Goal: Task Accomplishment & Management: Use online tool/utility

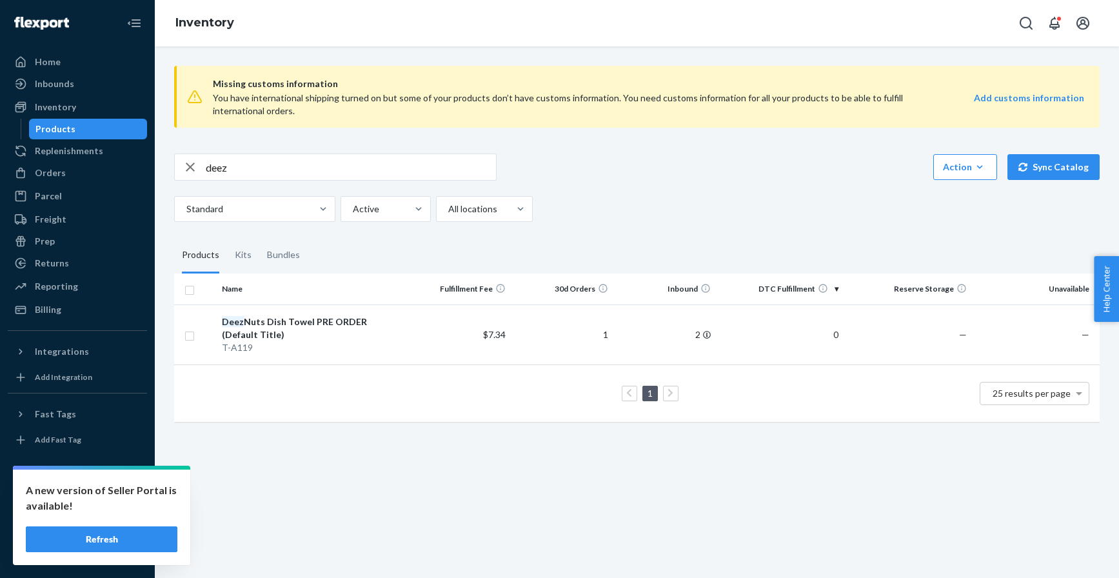
click at [134, 544] on button "Refresh" at bounding box center [102, 539] width 152 height 26
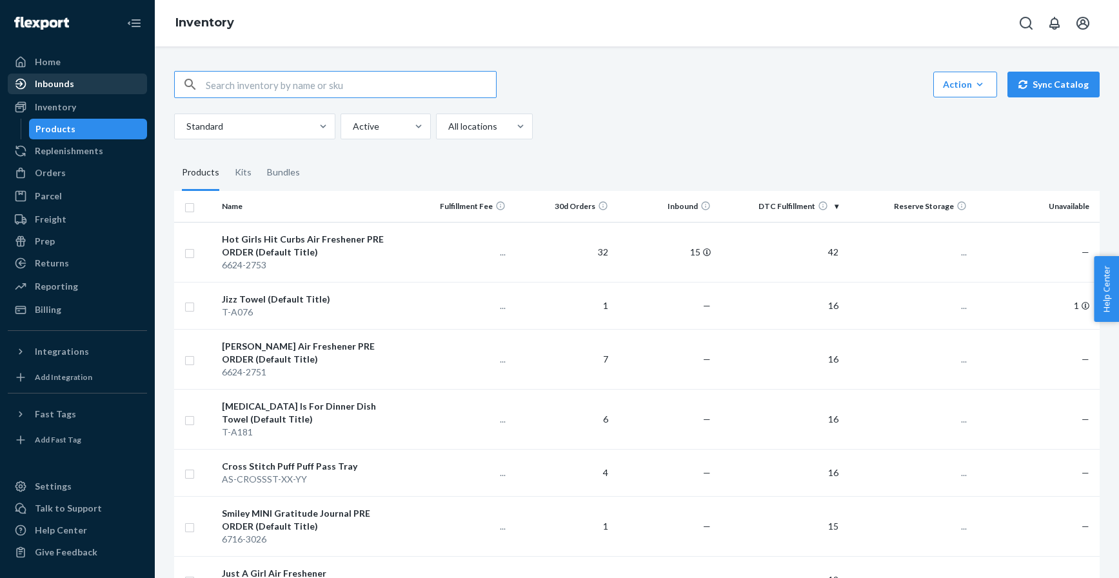
click at [70, 83] on div "Inbounds" at bounding box center [54, 83] width 39 height 13
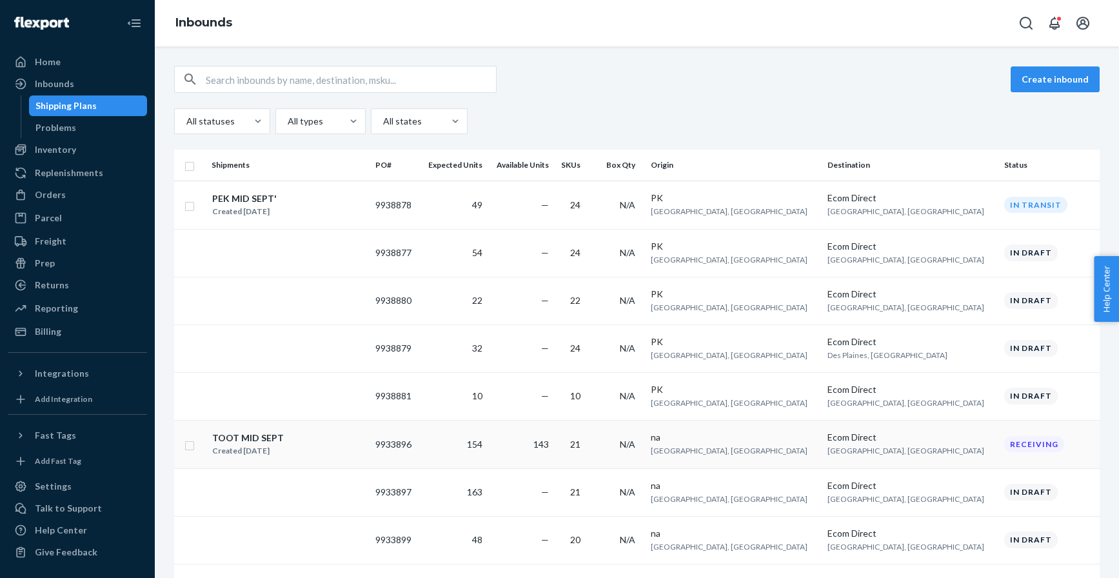
click at [343, 453] on div "TOOT MID SEPT Created [DATE]" at bounding box center [289, 444] width 154 height 27
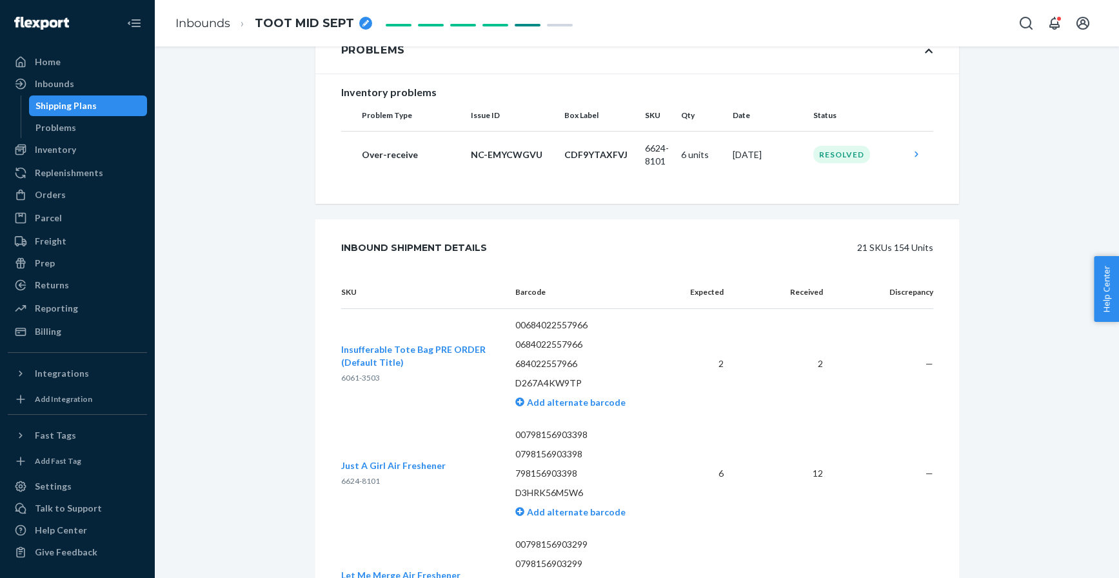
scroll to position [383, 0]
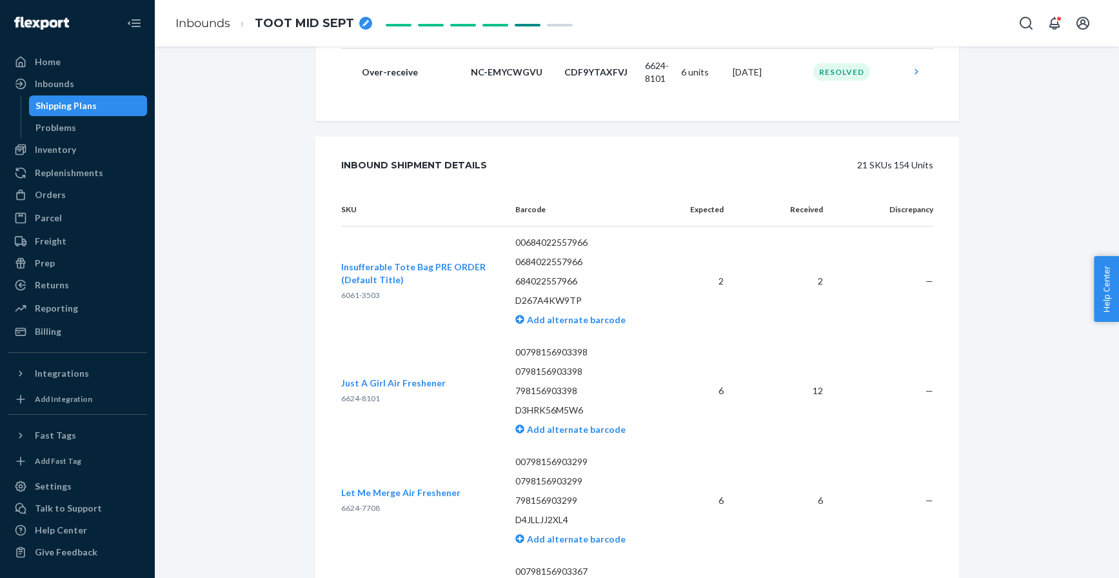
click at [351, 290] on span "6061-3503" at bounding box center [360, 295] width 39 height 10
copy span "6061-3503"
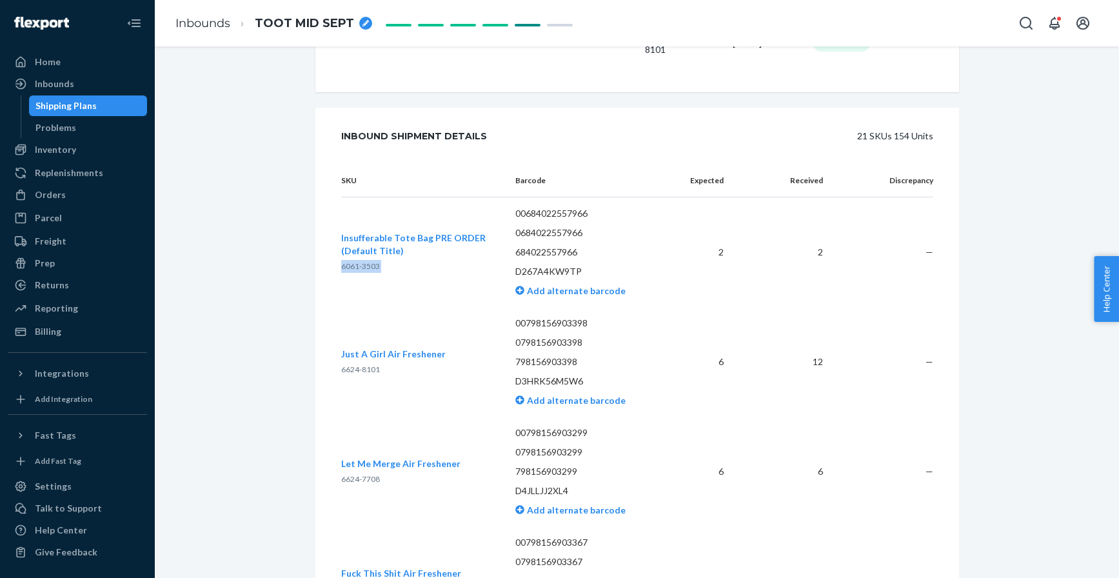
scroll to position [465, 0]
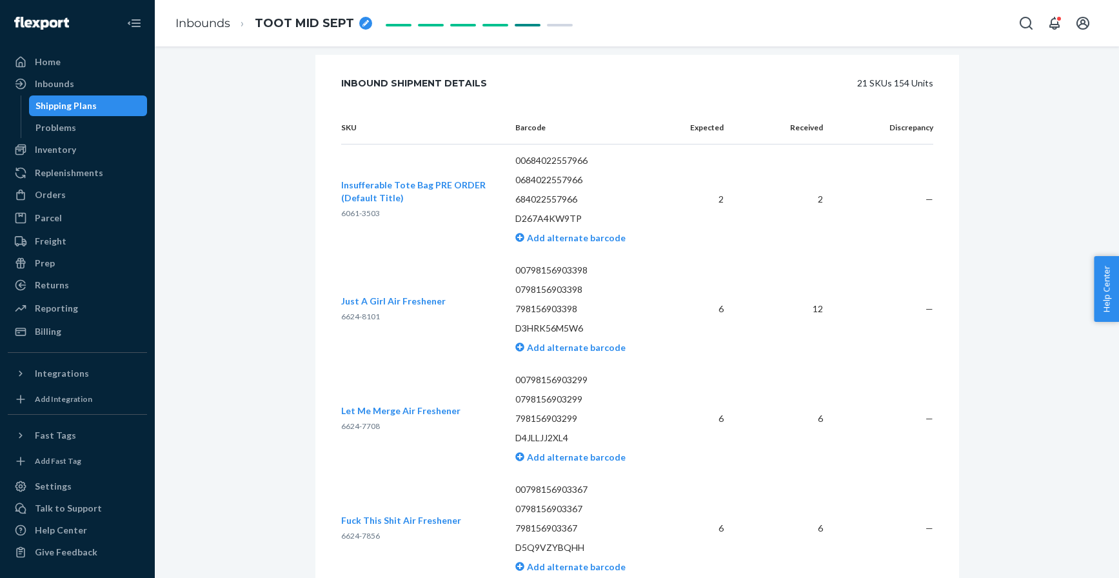
click at [353, 427] on span "6624-7708" at bounding box center [360, 426] width 39 height 10
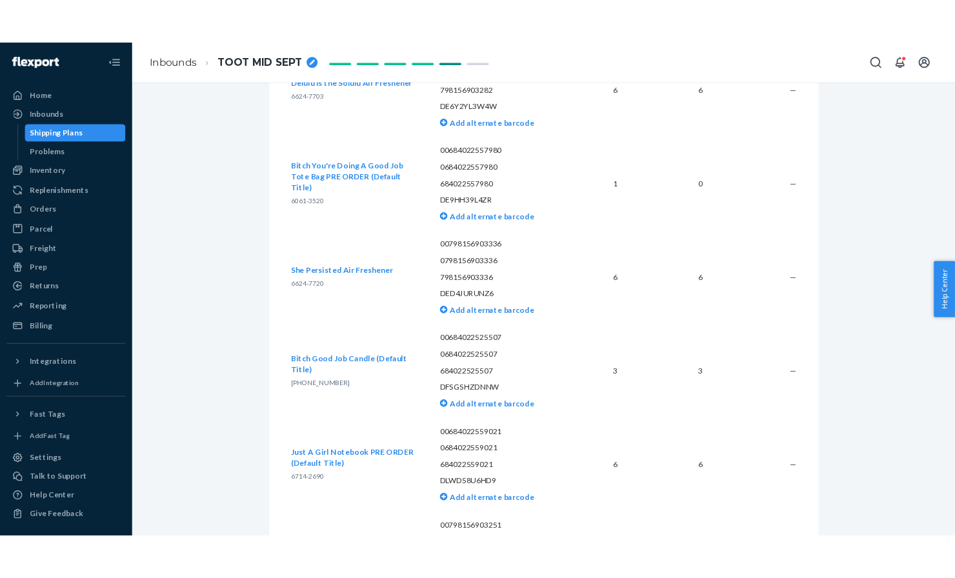
scroll to position [1839, 0]
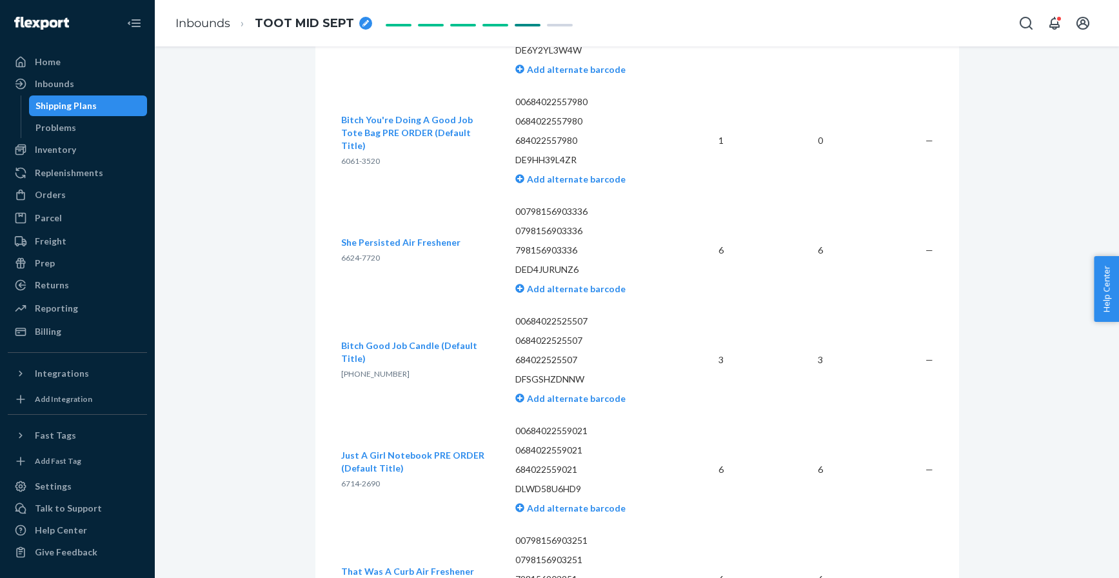
click at [355, 483] on span "6714-2690" at bounding box center [360, 484] width 39 height 10
copy span "6714-2690"
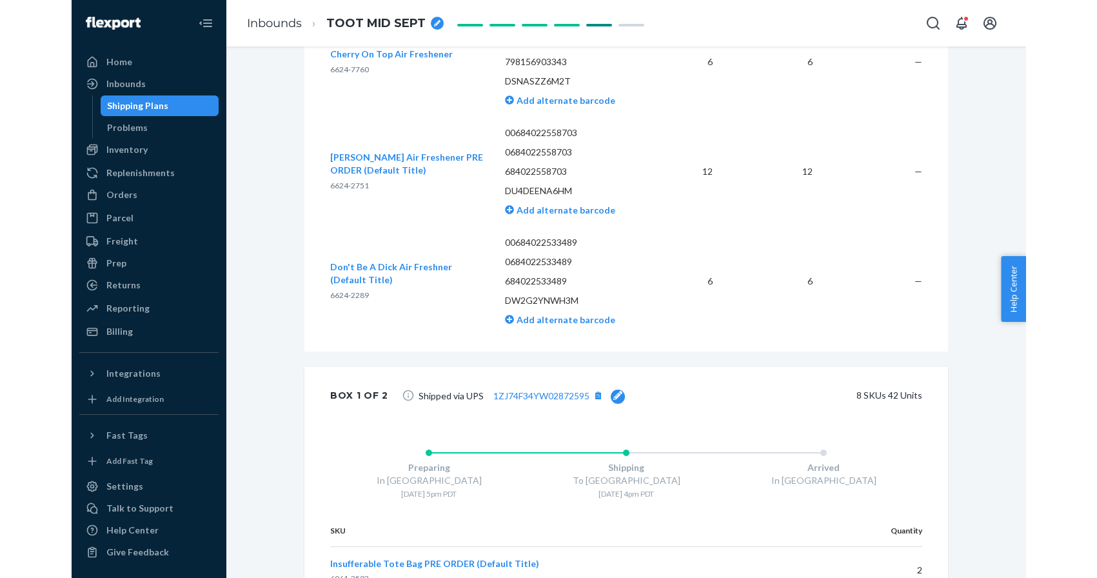
scroll to position [2726, 0]
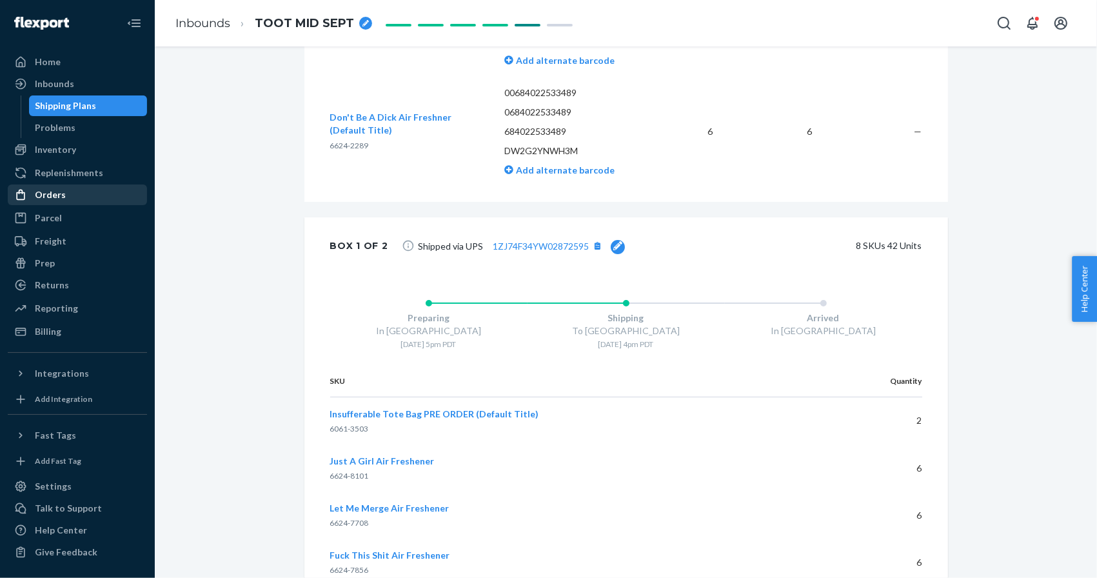
click at [60, 195] on div "Orders" at bounding box center [50, 194] width 31 height 13
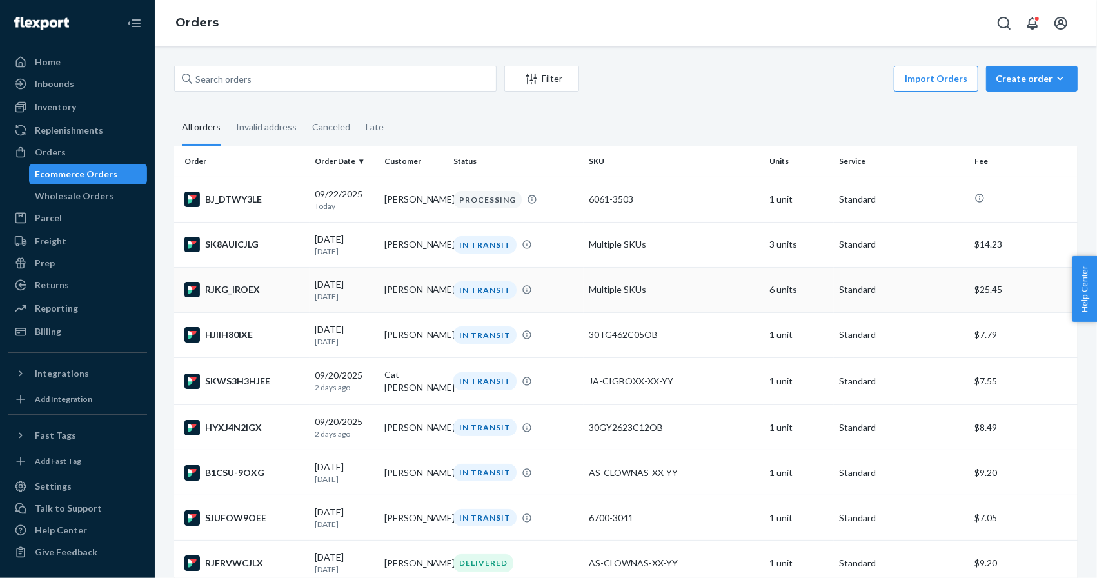
click at [252, 285] on div "RJKG_IROEX" at bounding box center [245, 289] width 120 height 15
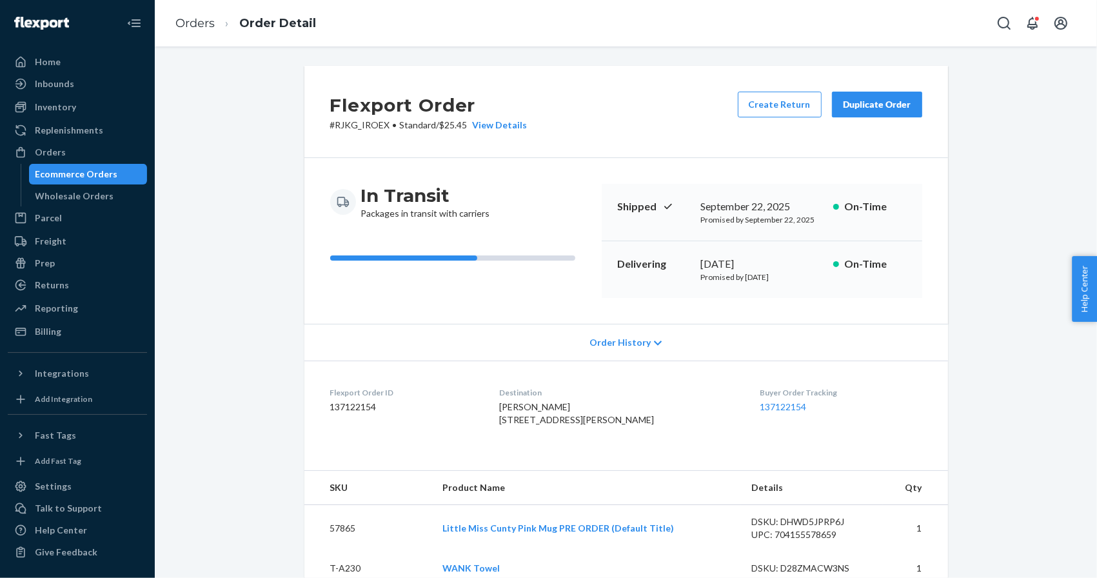
click at [538, 407] on span "[PERSON_NAME] [STREET_ADDRESS][PERSON_NAME]" at bounding box center [576, 413] width 155 height 24
copy span "[PERSON_NAME]"
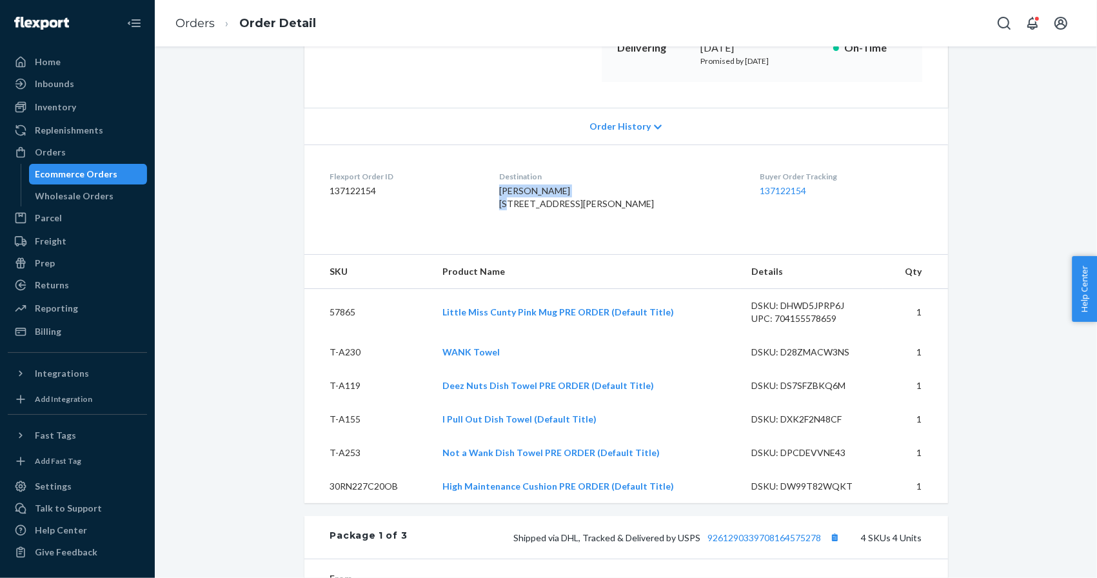
scroll to position [331, 0]
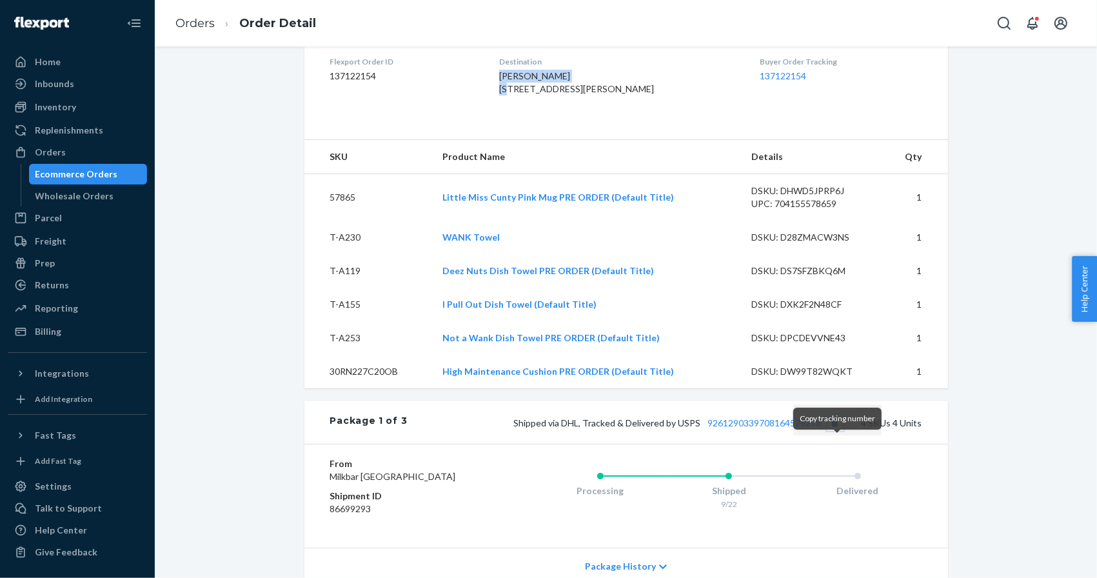
click at [839, 431] on button "Copy tracking number" at bounding box center [835, 422] width 17 height 17
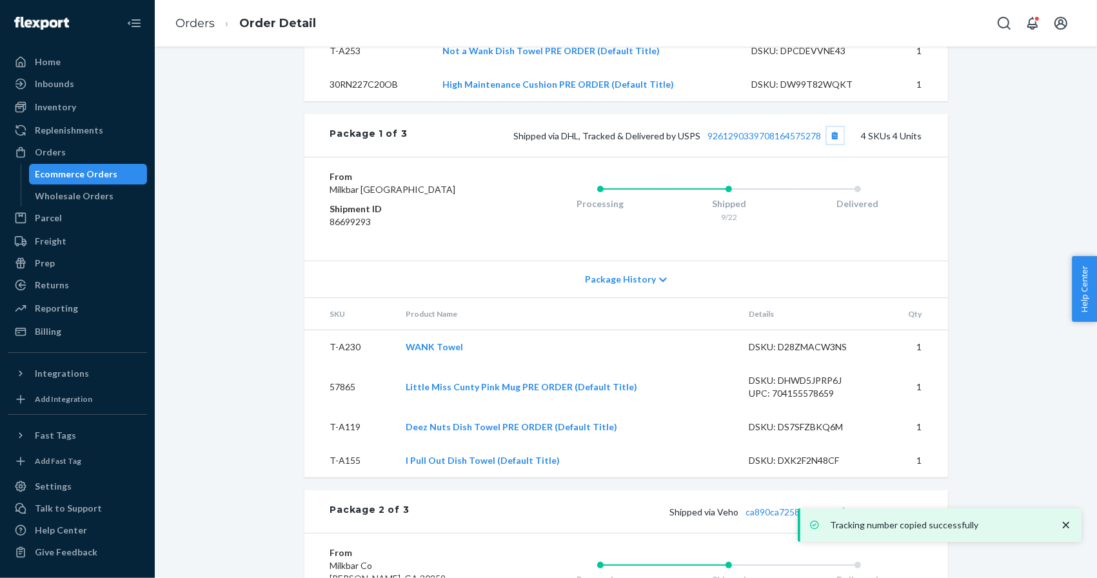
scroll to position [608, 0]
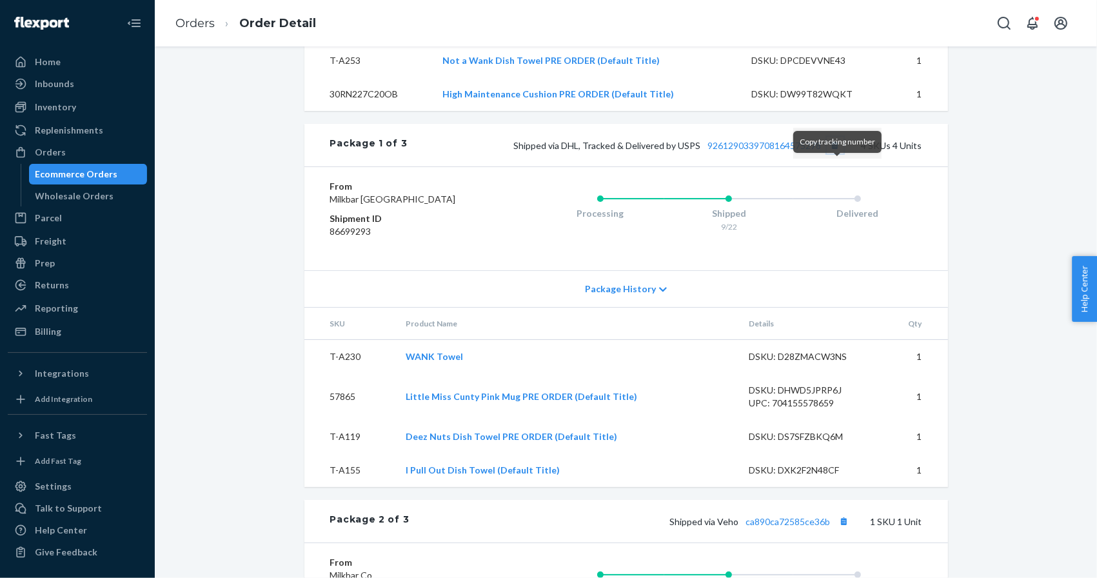
click at [835, 154] on button "Copy tracking number" at bounding box center [835, 145] width 17 height 17
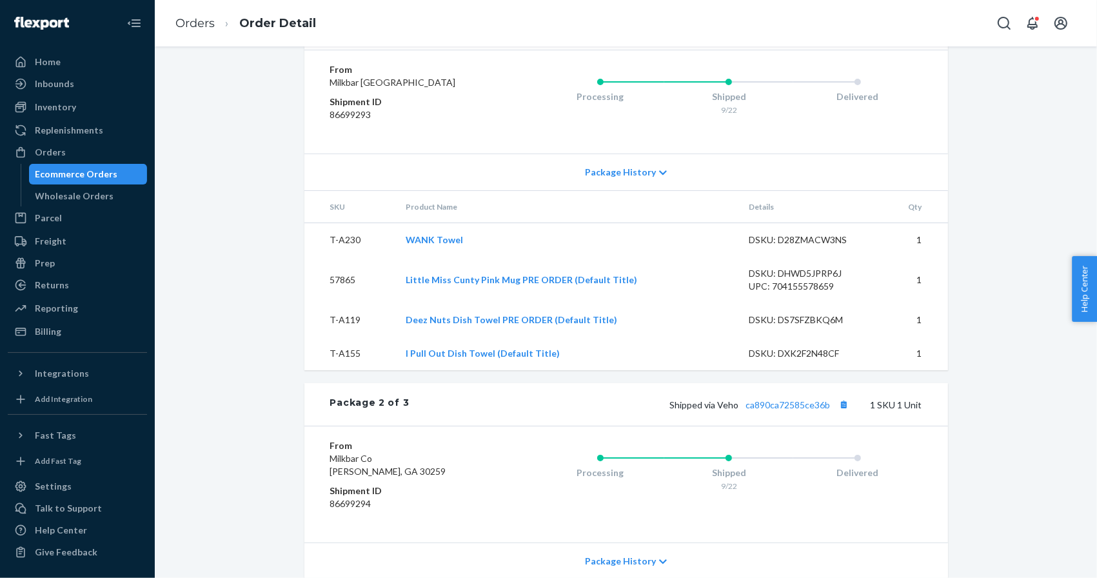
scroll to position [842, 0]
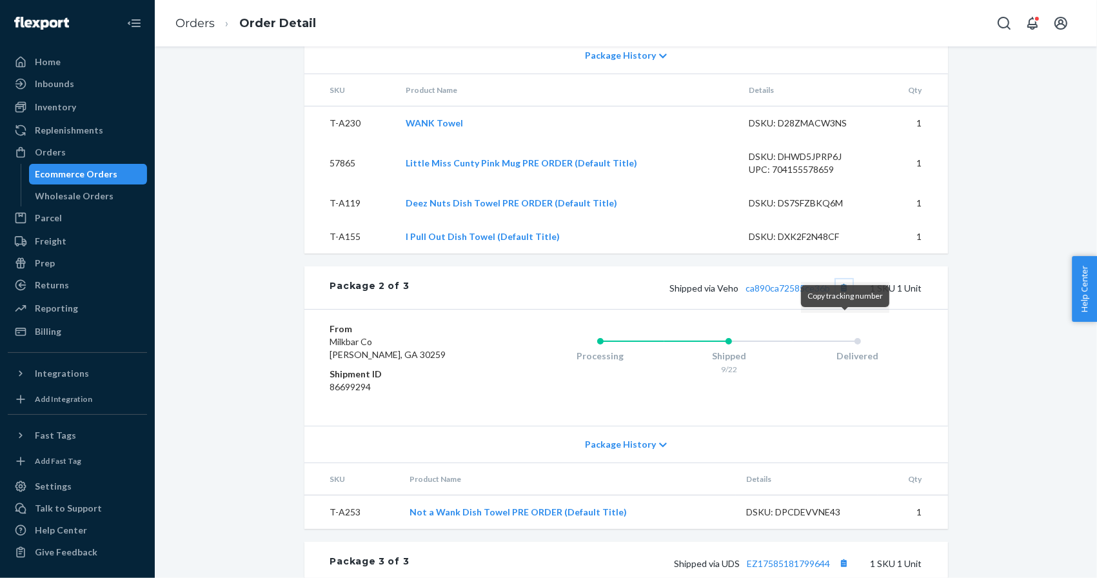
click at [847, 296] on button "Copy tracking number" at bounding box center [844, 287] width 17 height 17
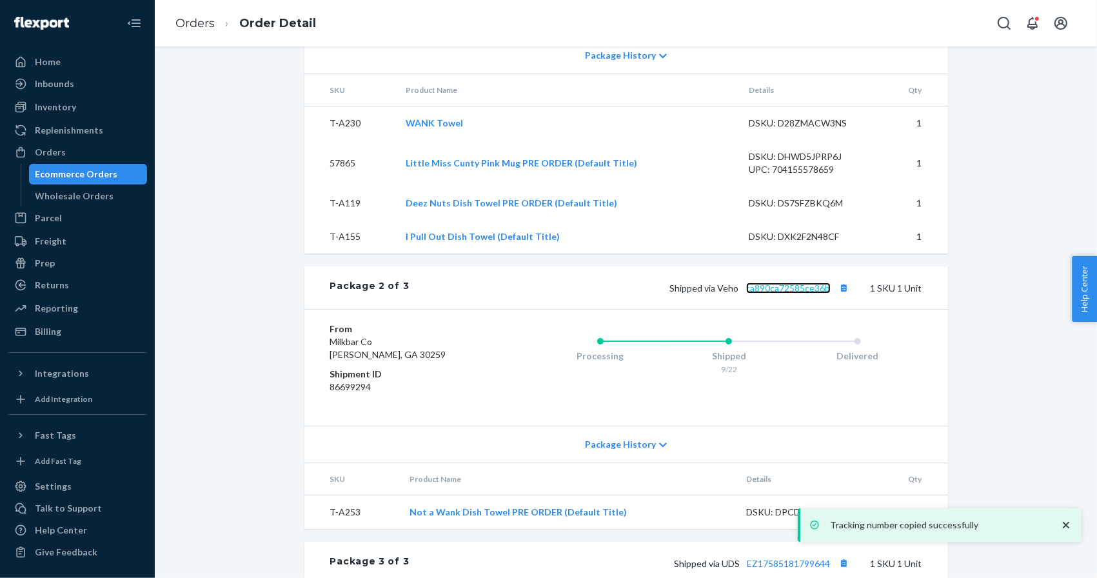
click at [796, 294] on link "ca890ca72585ce36b" at bounding box center [788, 288] width 85 height 11
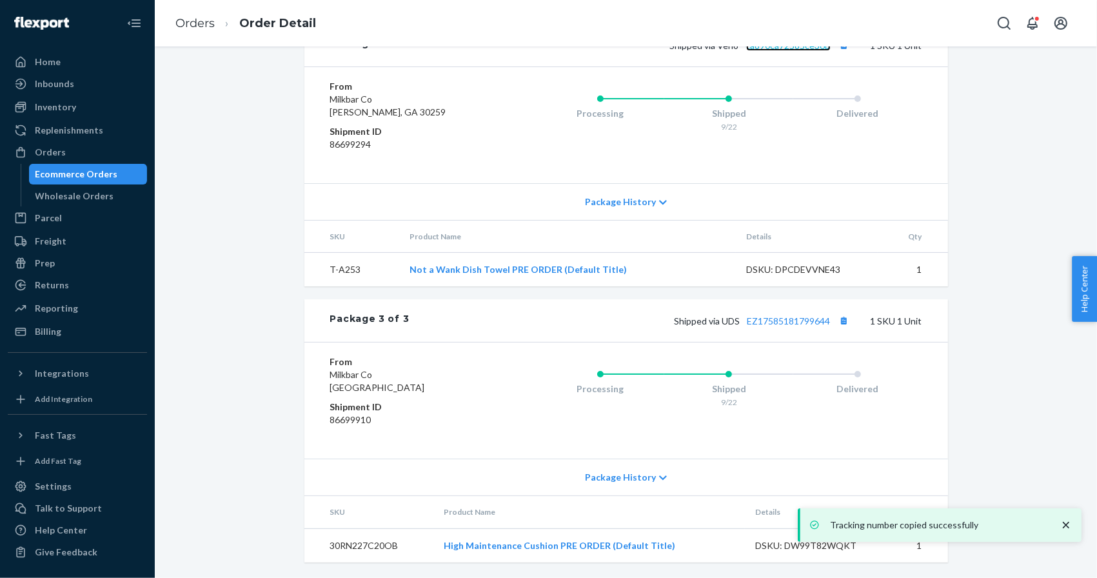
scroll to position [1118, 0]
click at [843, 315] on button "Copy tracking number" at bounding box center [844, 320] width 17 height 17
click at [786, 323] on link "EZ17585181799644" at bounding box center [789, 320] width 83 height 11
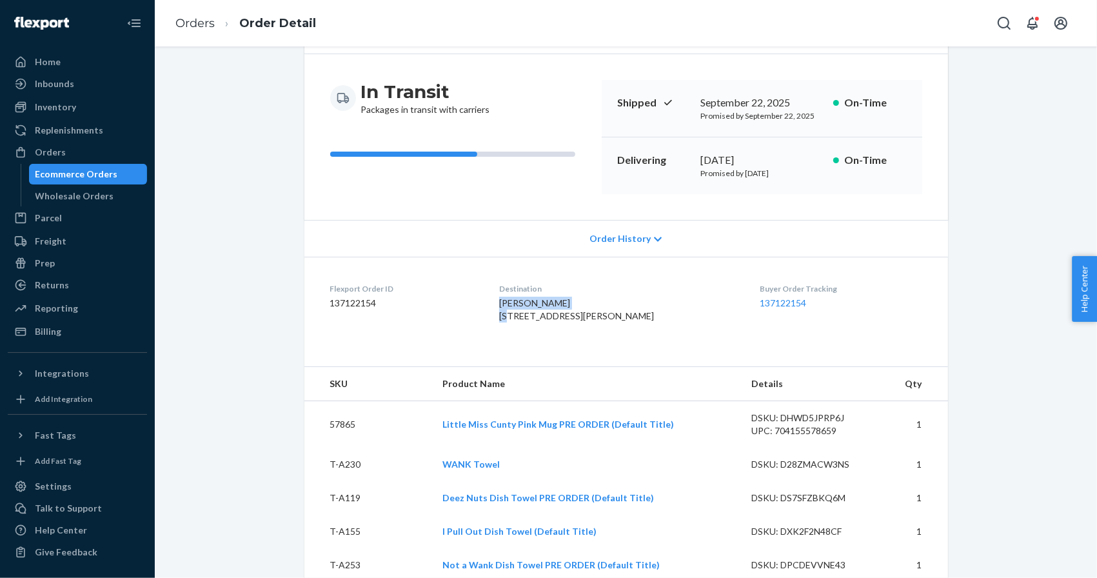
scroll to position [0, 0]
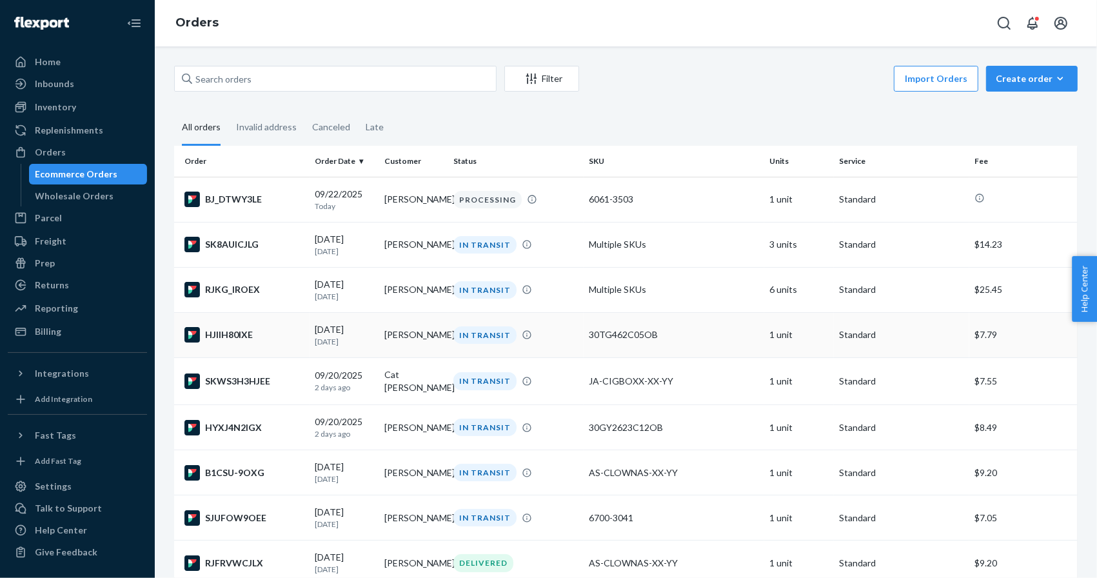
click at [237, 335] on div "HJIIH80IXE" at bounding box center [245, 334] width 120 height 15
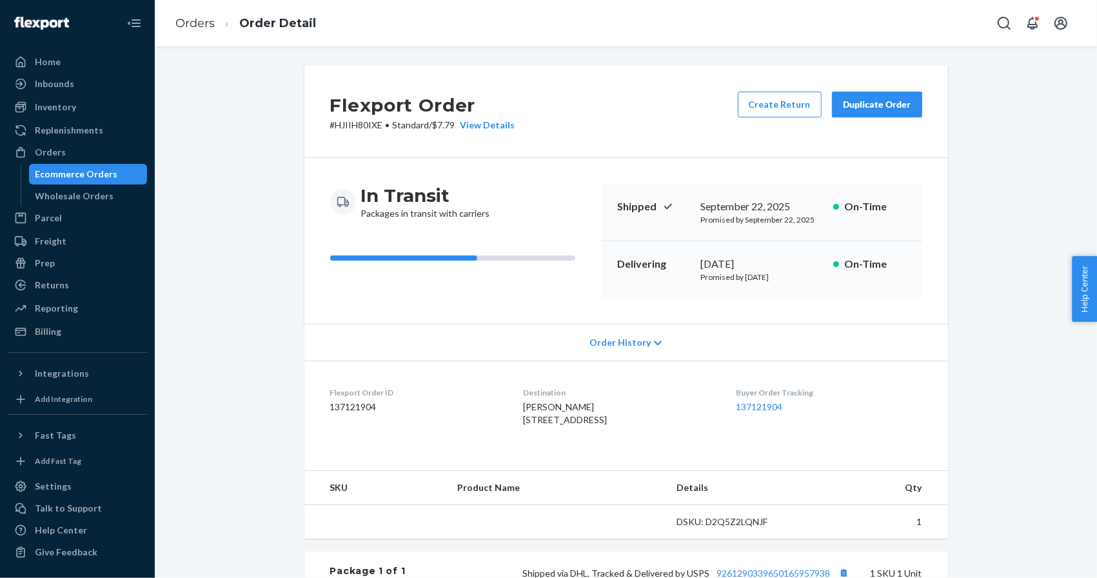
click at [536, 408] on span "[PERSON_NAME] [STREET_ADDRESS]" at bounding box center [565, 413] width 84 height 24
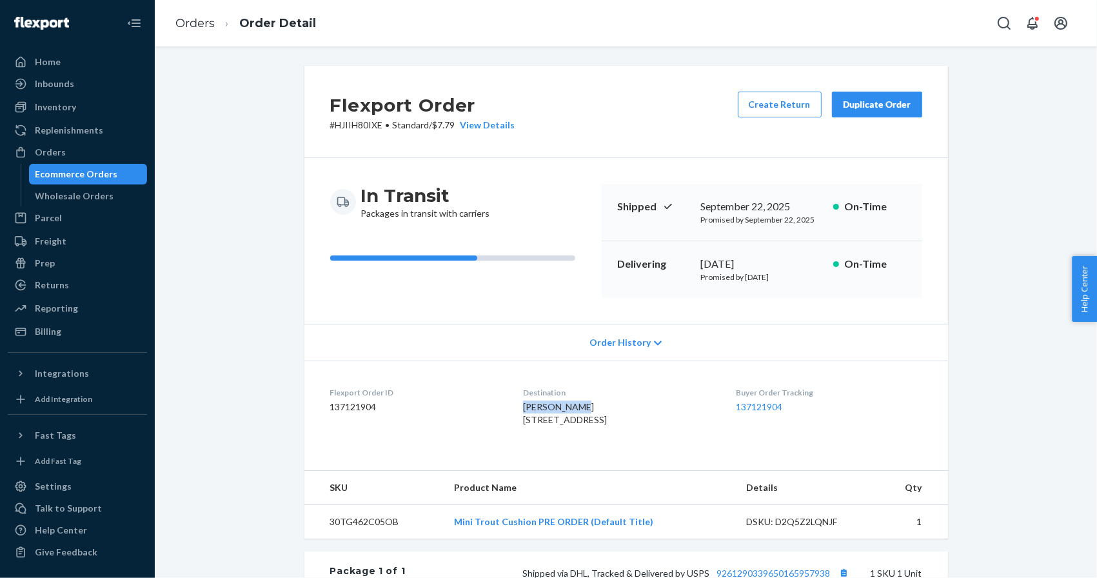
copy span "[PERSON_NAME]"
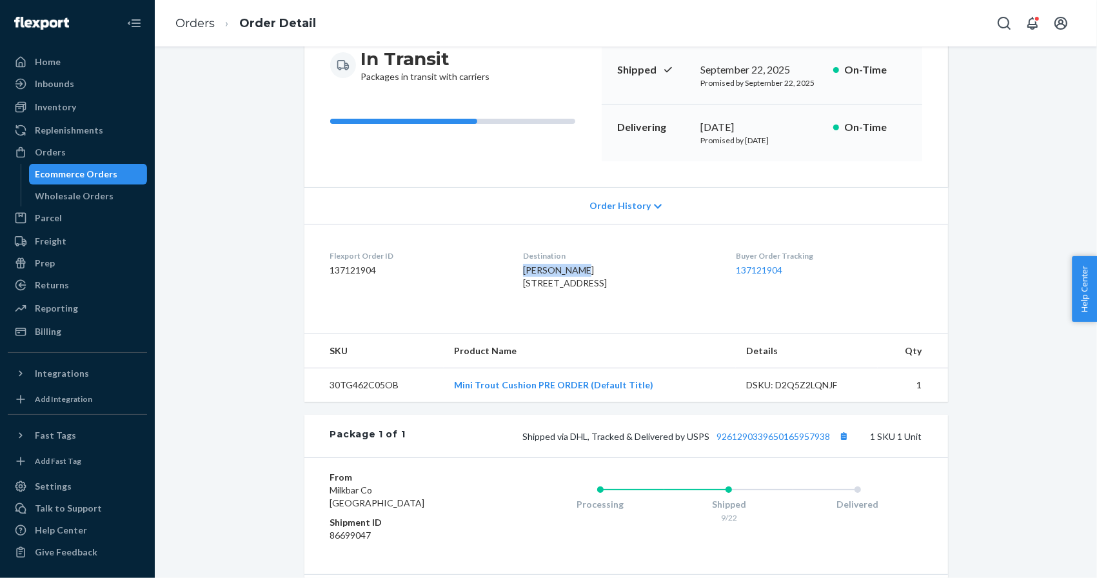
scroll to position [275, 0]
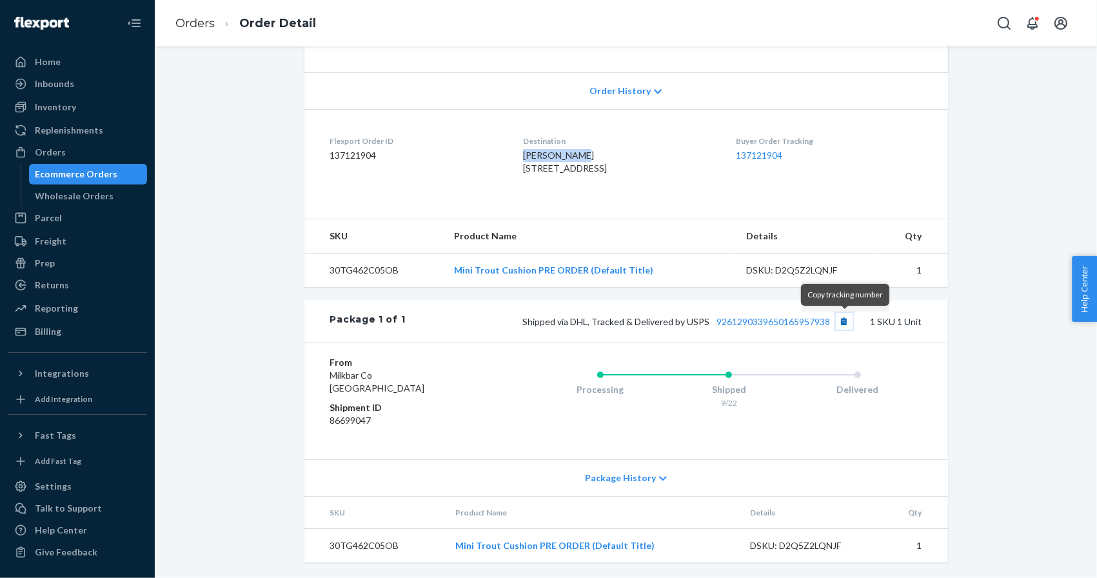
click at [842, 321] on button "Copy tracking number" at bounding box center [844, 321] width 17 height 17
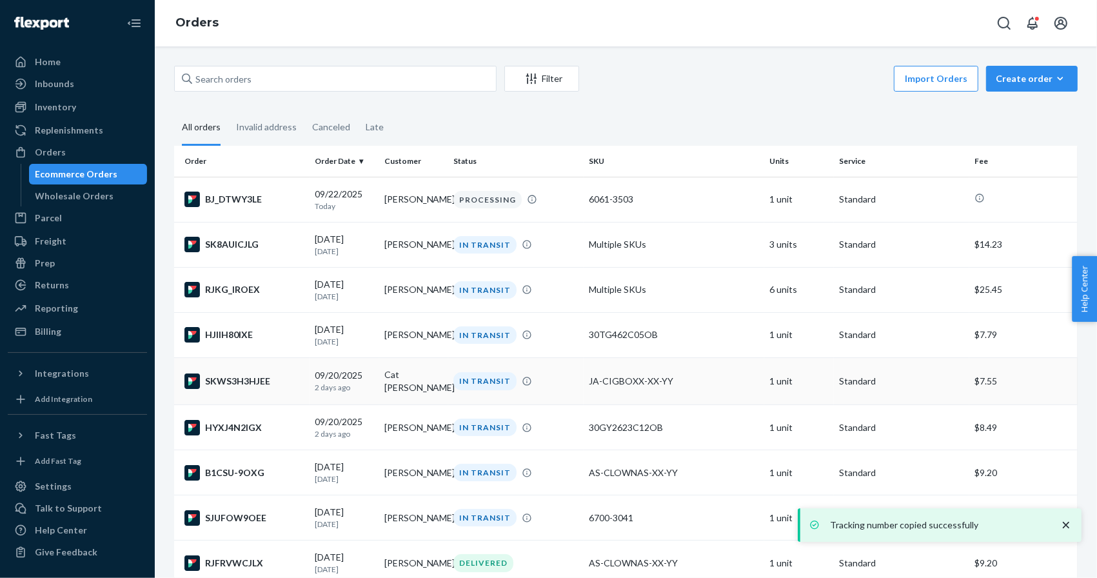
scroll to position [3, 0]
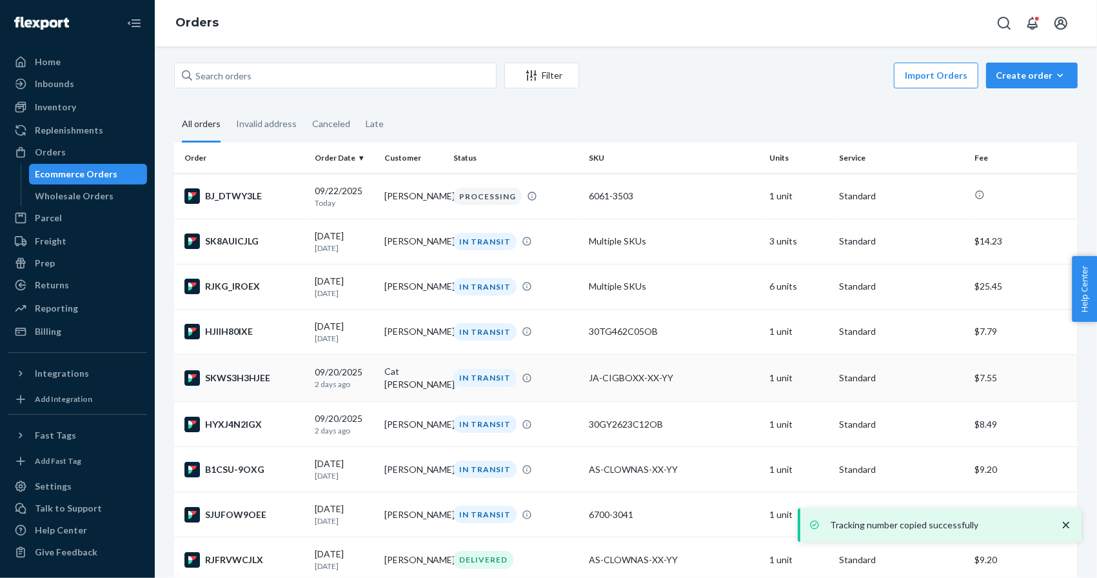
click at [248, 379] on div "SKWS3H3HJEE" at bounding box center [245, 377] width 120 height 15
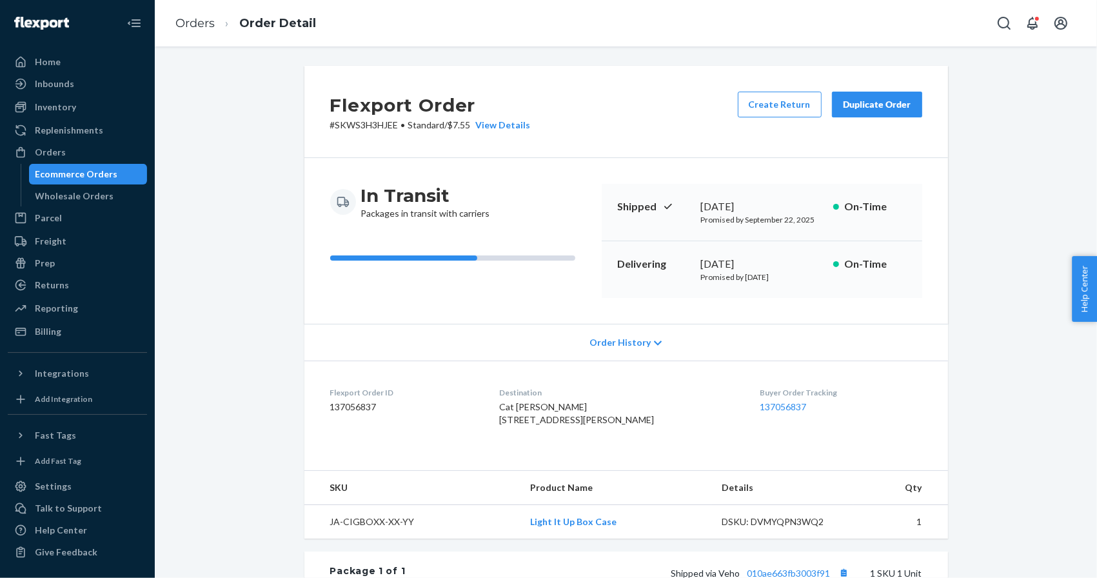
click at [532, 408] on span "Cat [PERSON_NAME] [STREET_ADDRESS][PERSON_NAME]" at bounding box center [576, 413] width 155 height 24
copy span "Cat [PERSON_NAME]"
click at [110, 156] on div "Orders" at bounding box center [77, 152] width 137 height 18
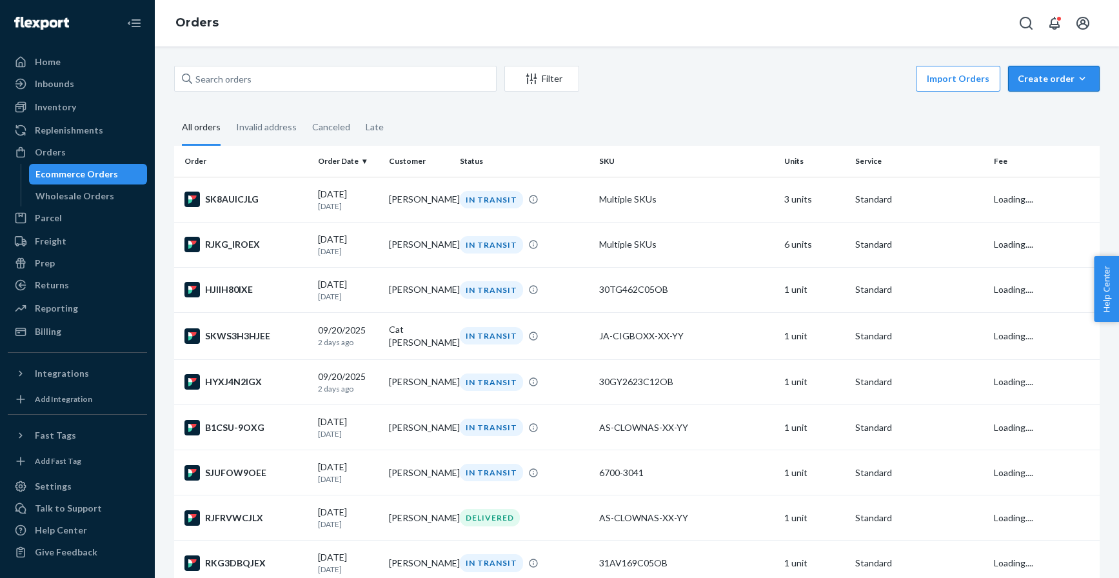
click at [1059, 86] on button "Create order Ecommerce order Removal order" at bounding box center [1054, 79] width 92 height 26
click at [1038, 113] on span "Ecommerce order" at bounding box center [1062, 109] width 80 height 9
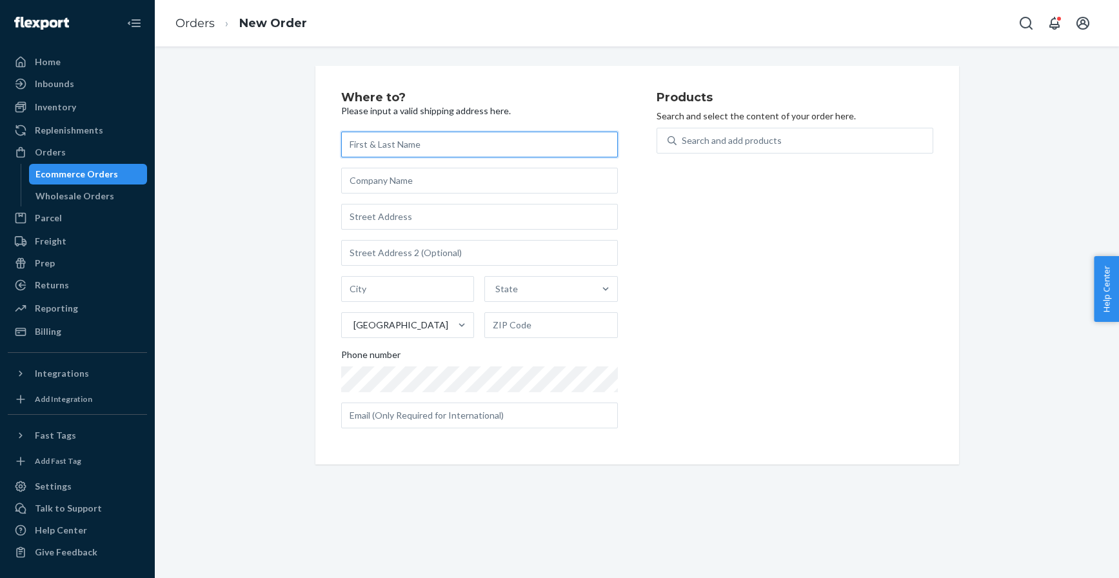
paste input "[PERSON_NAME]"
type input "[PERSON_NAME]"
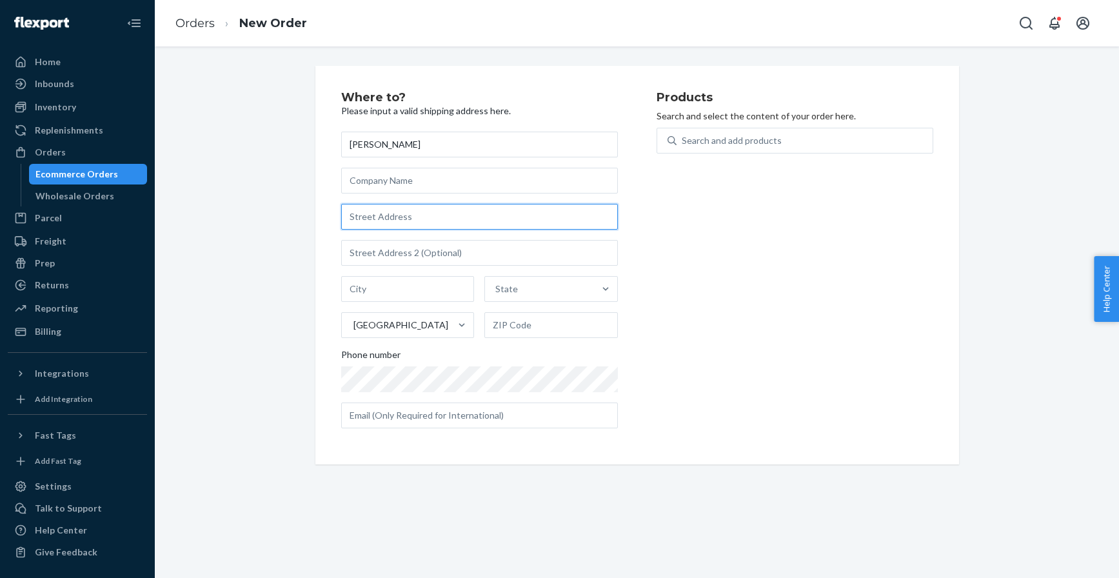
click at [375, 223] on input "text" at bounding box center [479, 217] width 277 height 26
paste input "4735 North Scottsdale Road 247 Scottsdale AZ 85251 United States"
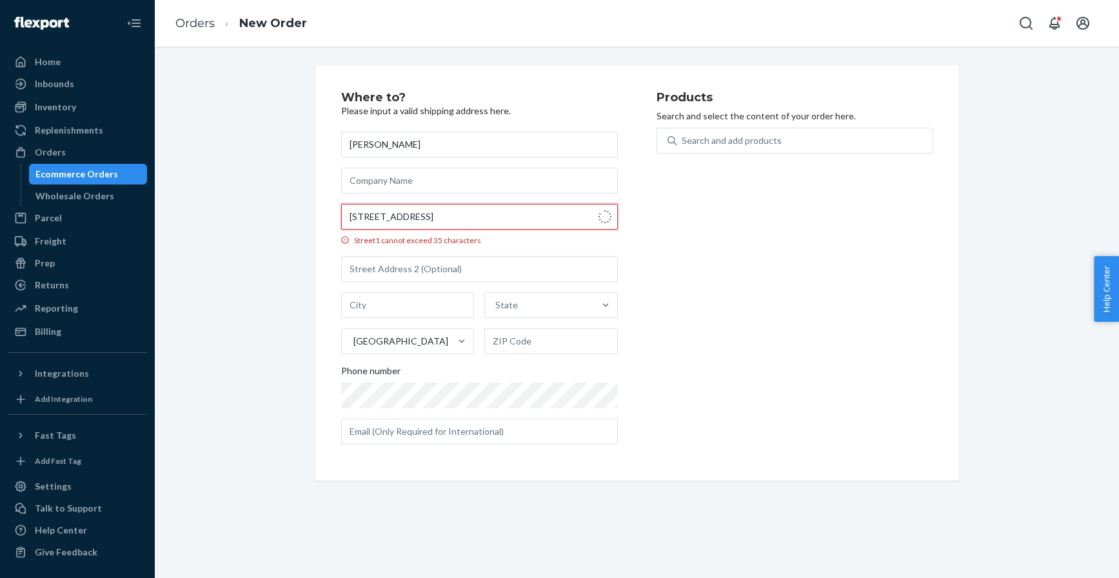
type input "4735 North Scottsdale Road 247 Scottsdale AZ 85251 United States"
type input "247"
type input "Scottsdale"
type input "85251"
type input "4735 N Scottsdale Rd"
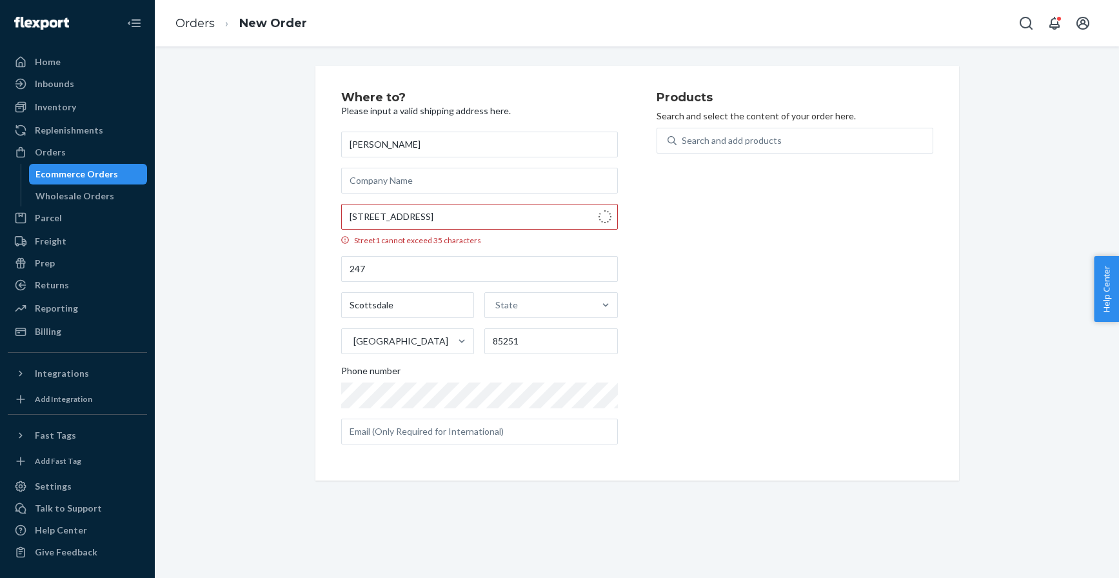
click at [277, 199] on div "Where to? Please input a valid shipping address here. Madeline DelMar 4735 N Sc…" at bounding box center [637, 273] width 945 height 415
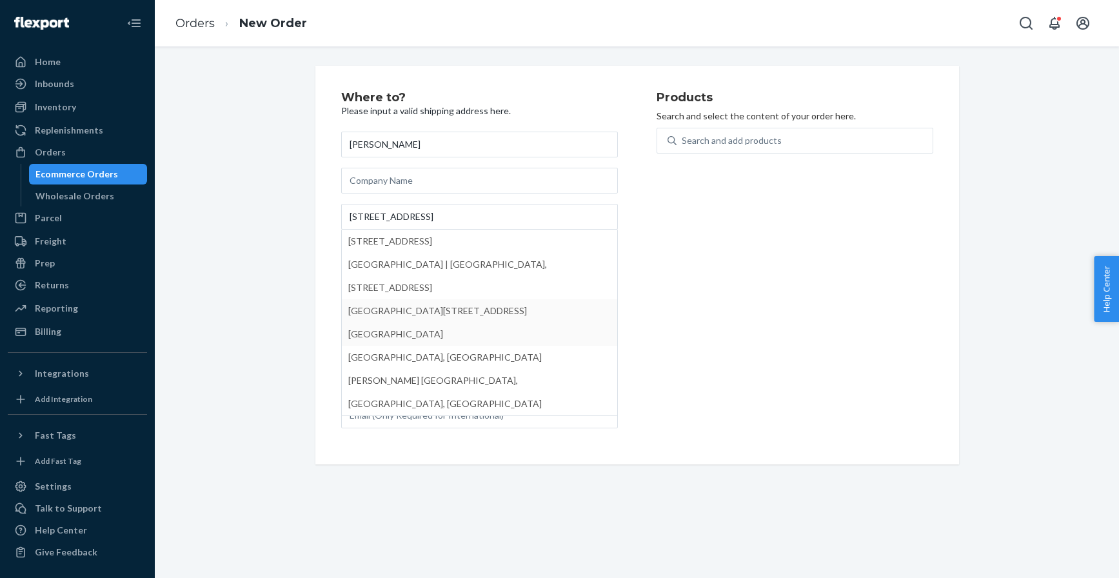
click at [718, 334] on div "Products Search and select the content of your order here. Search and add produ…" at bounding box center [795, 265] width 277 height 347
click at [727, 145] on div "Search and add products" at bounding box center [732, 140] width 100 height 13
click at [683, 145] on input "Search and add products" at bounding box center [682, 140] width 1 height 13
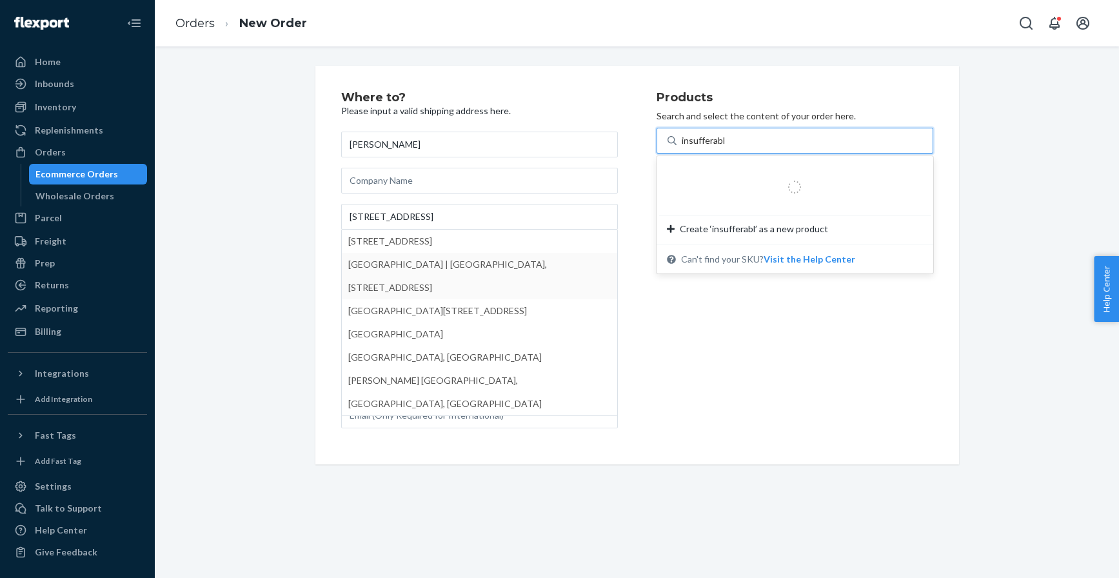
type input "insufferable"
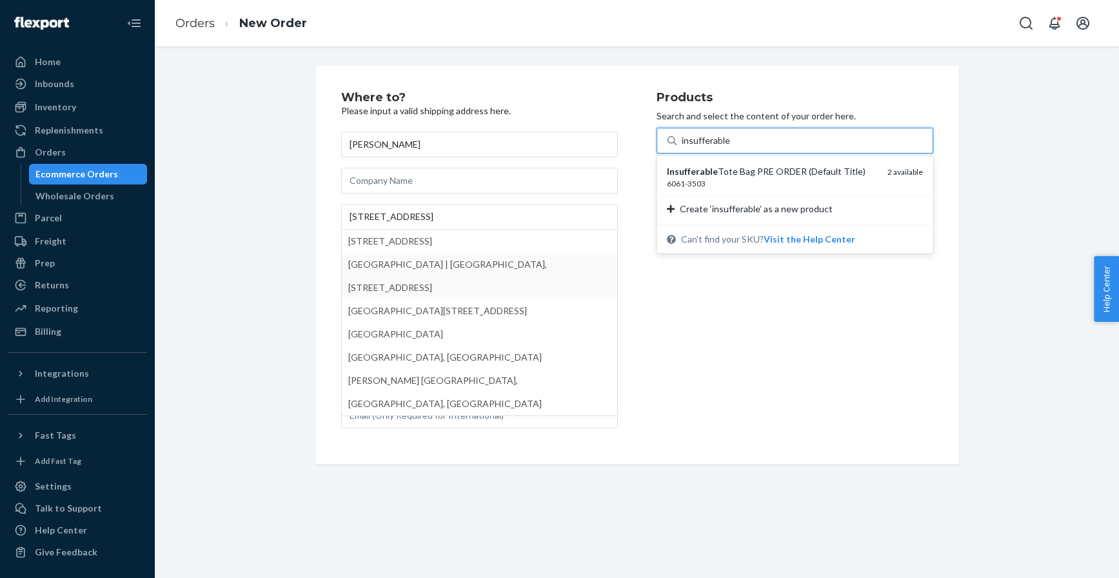
click at [721, 172] on div "Insufferable Tote Bag PRE ORDER (Default Title)" at bounding box center [772, 171] width 210 height 13
click at [721, 147] on input "insufferable" at bounding box center [706, 140] width 48 height 13
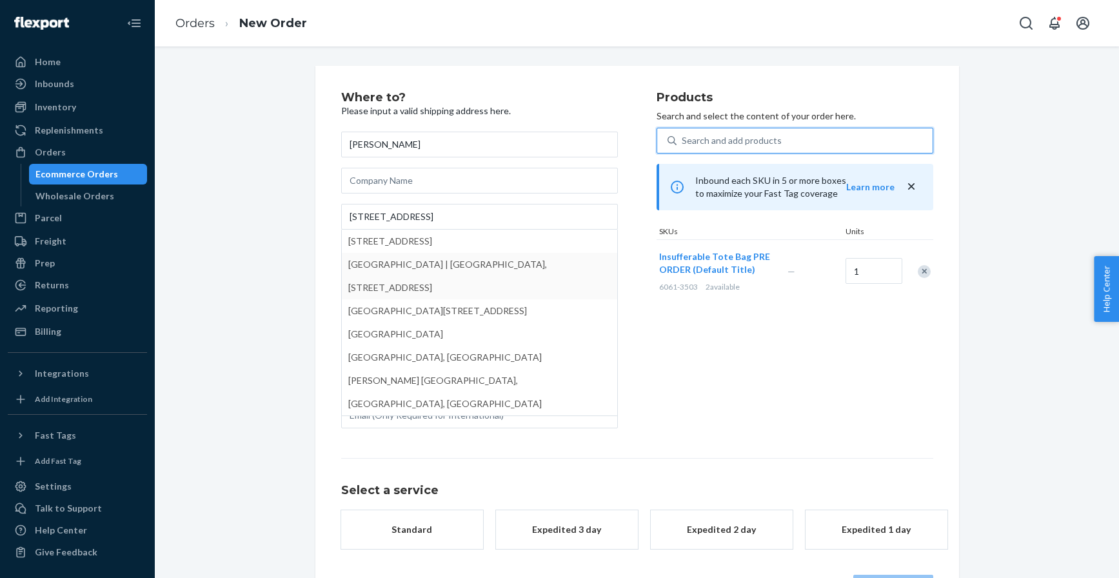
click at [674, 377] on div "Products Search and select the content of your order here. 0 results available.…" at bounding box center [795, 265] width 277 height 347
click at [454, 523] on div "Standard" at bounding box center [412, 529] width 103 height 13
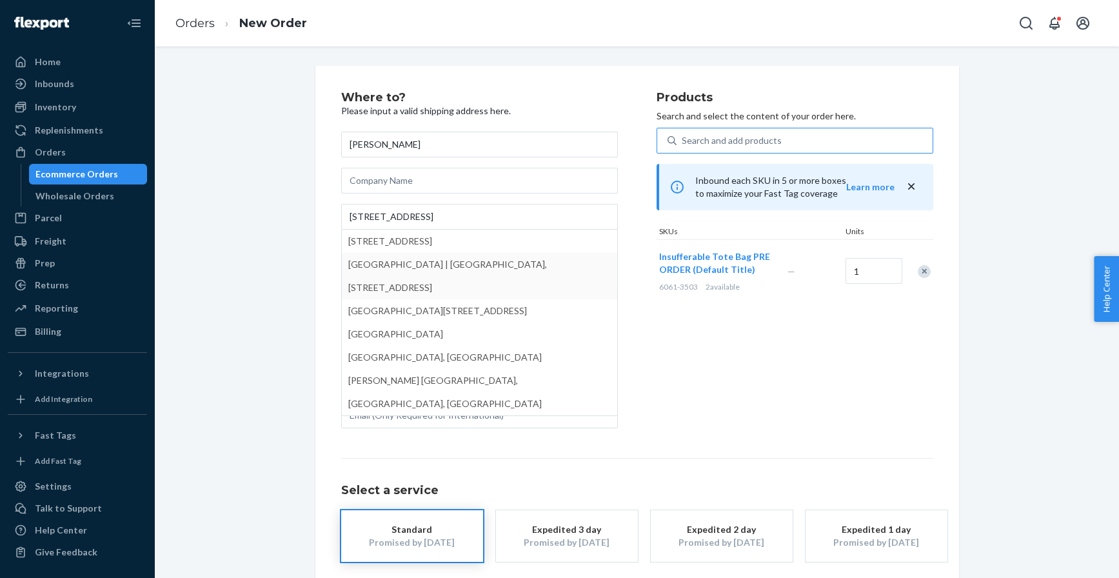
scroll to position [60, 0]
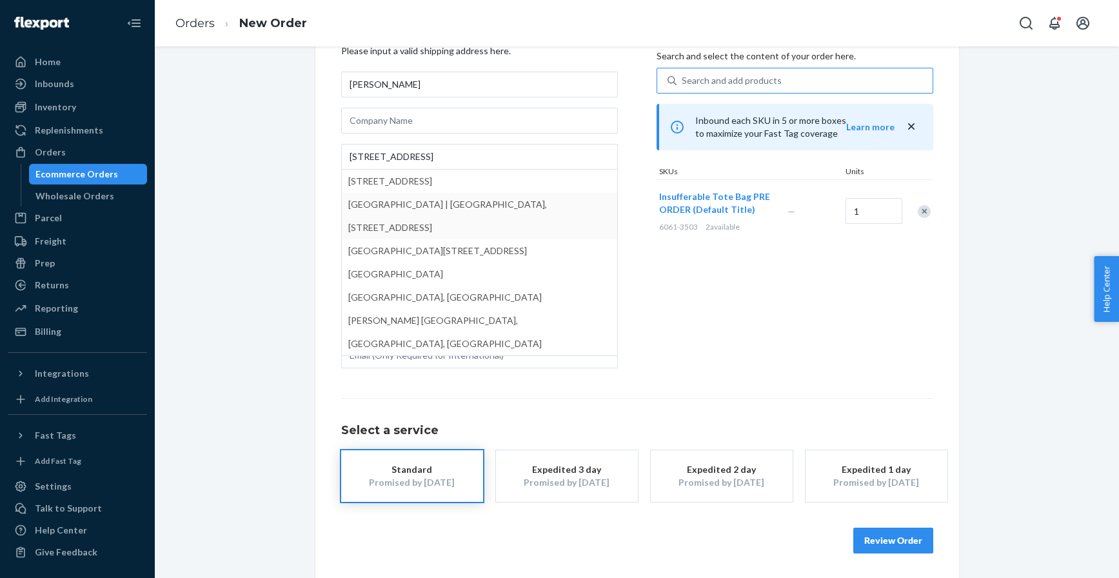
click at [894, 538] on button "Review Order" at bounding box center [894, 541] width 80 height 26
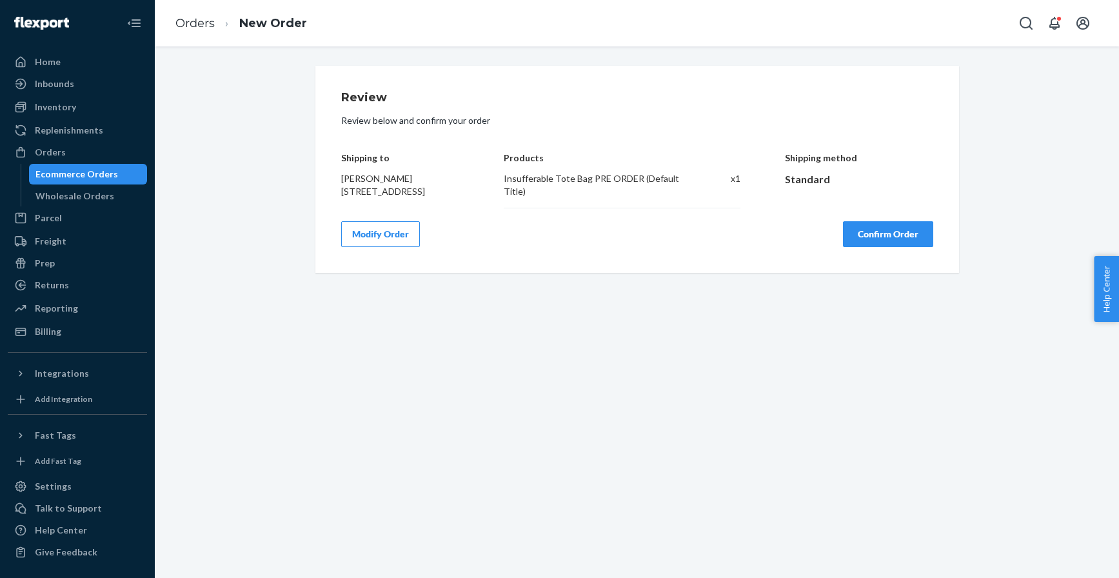
click at [378, 265] on div "Review Review below and confirm your order Shipping to Madeline DelMar 4735 N S…" at bounding box center [637, 169] width 644 height 207
click at [372, 247] on button "Modify Order" at bounding box center [380, 234] width 79 height 26
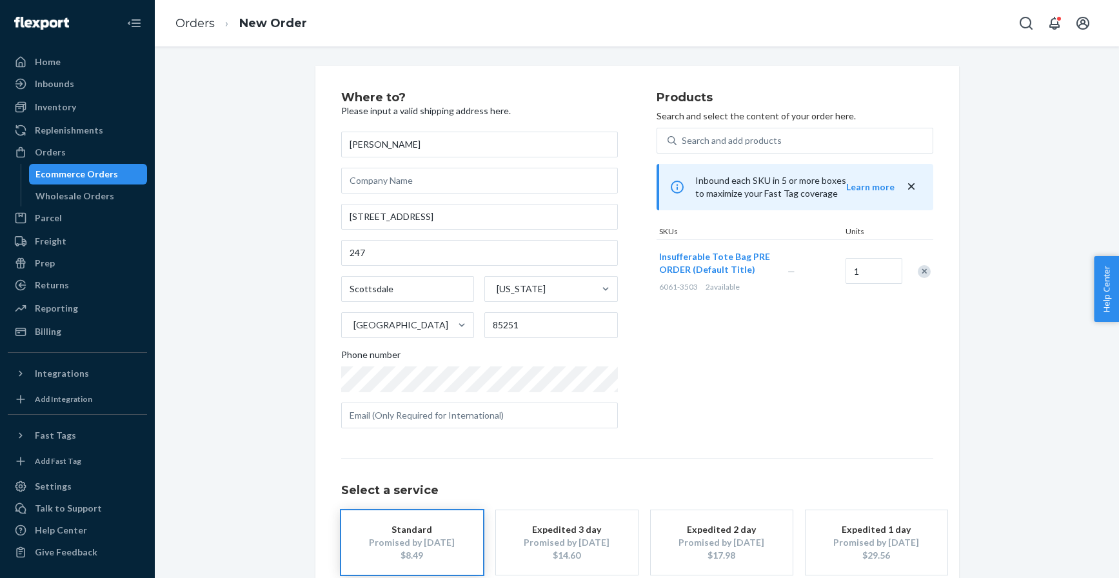
scroll to position [73, 0]
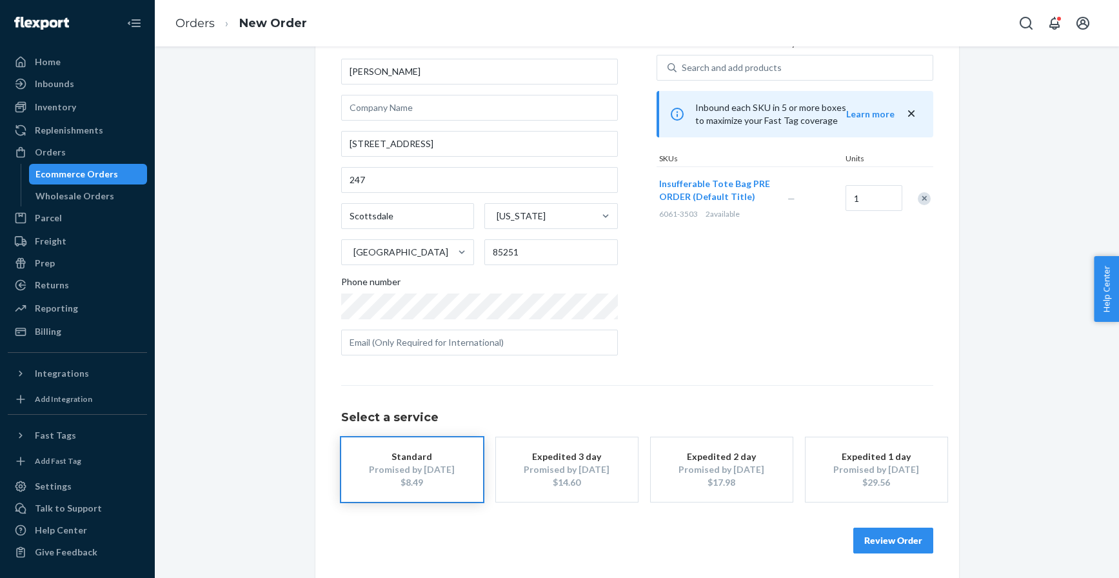
click at [907, 548] on button "Review Order" at bounding box center [894, 541] width 80 height 26
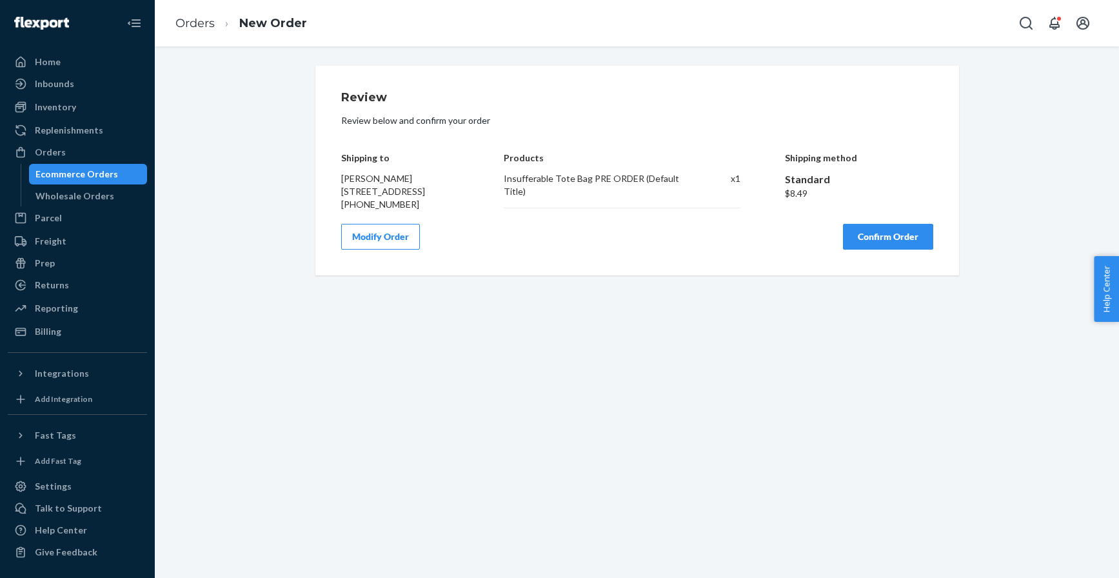
click at [868, 250] on button "Confirm Order" at bounding box center [888, 237] width 90 height 26
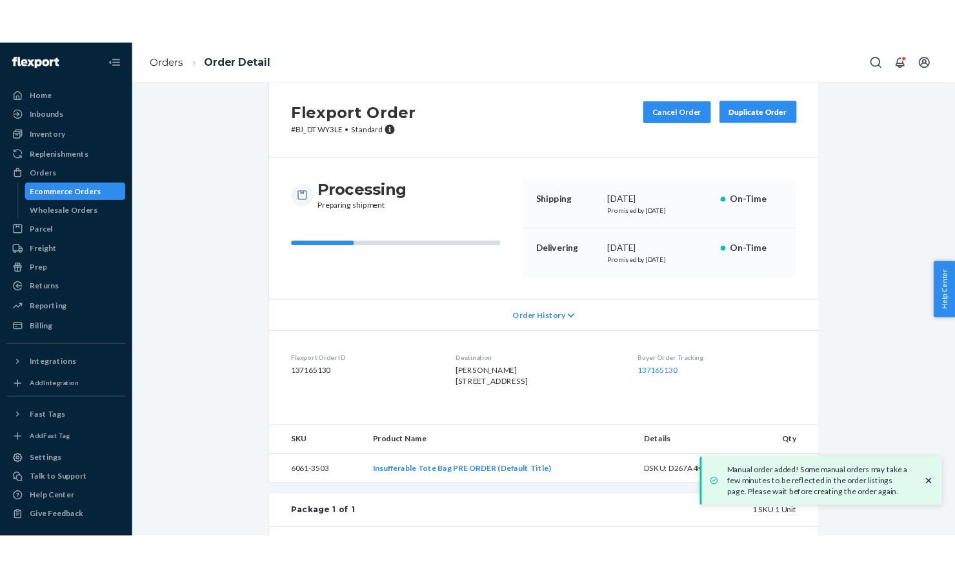
scroll to position [25, 0]
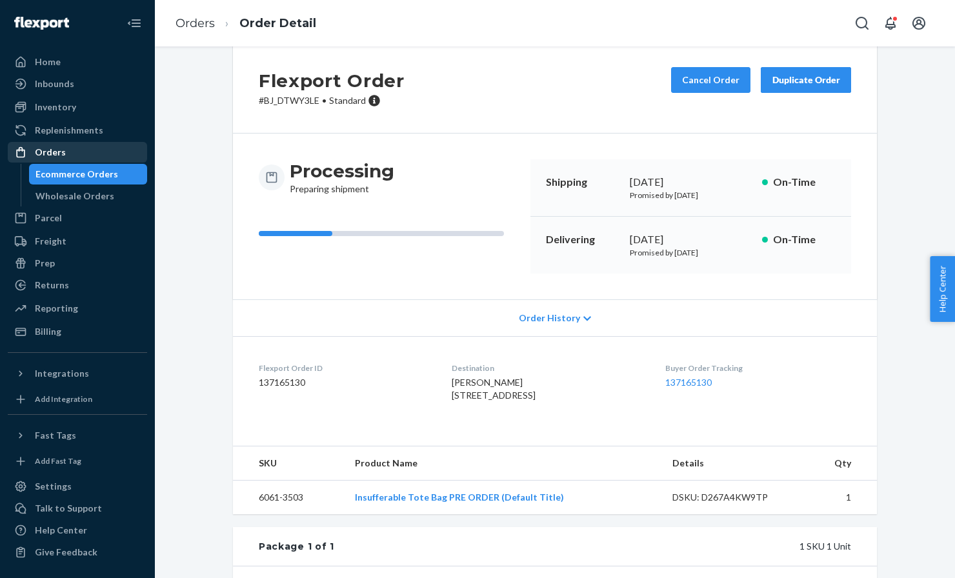
click at [57, 159] on div "Orders" at bounding box center [77, 152] width 137 height 18
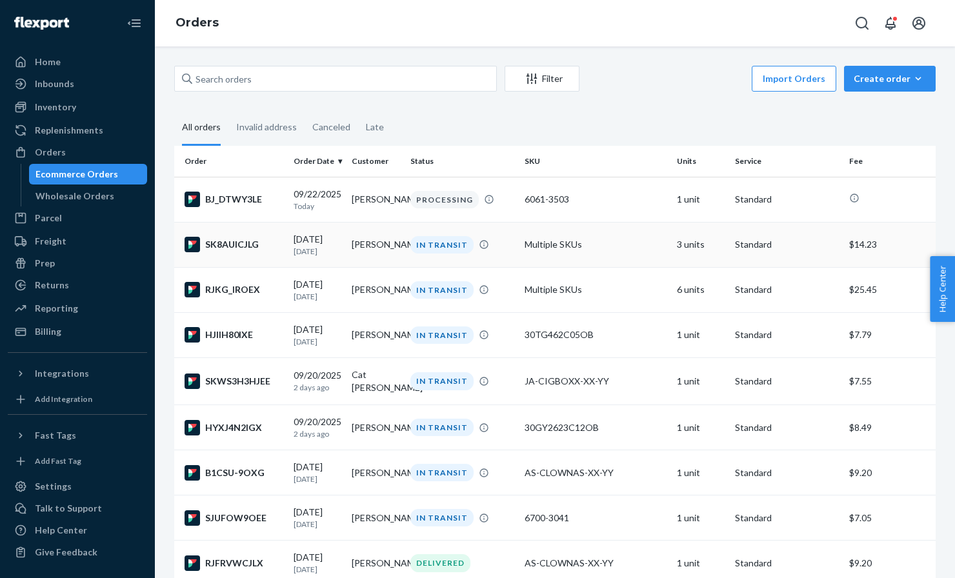
click at [234, 243] on div "SK8AUICJLG" at bounding box center [234, 244] width 99 height 15
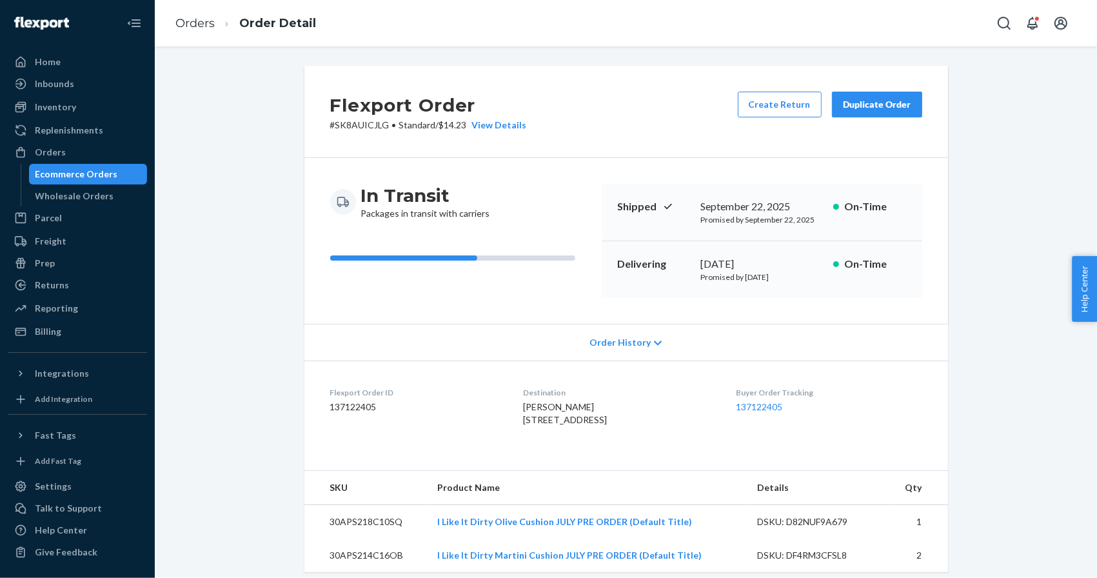
click at [528, 413] on span "Tracy Nelson 22 Driftwood Ln Plymouth, MA 02360-2094 US" at bounding box center [565, 413] width 84 height 24
click at [525, 402] on span "Tracy Nelson 22 Driftwood Ln Plymouth, MA 02360-2094 US" at bounding box center [565, 413] width 84 height 24
copy span "[PERSON_NAME]"
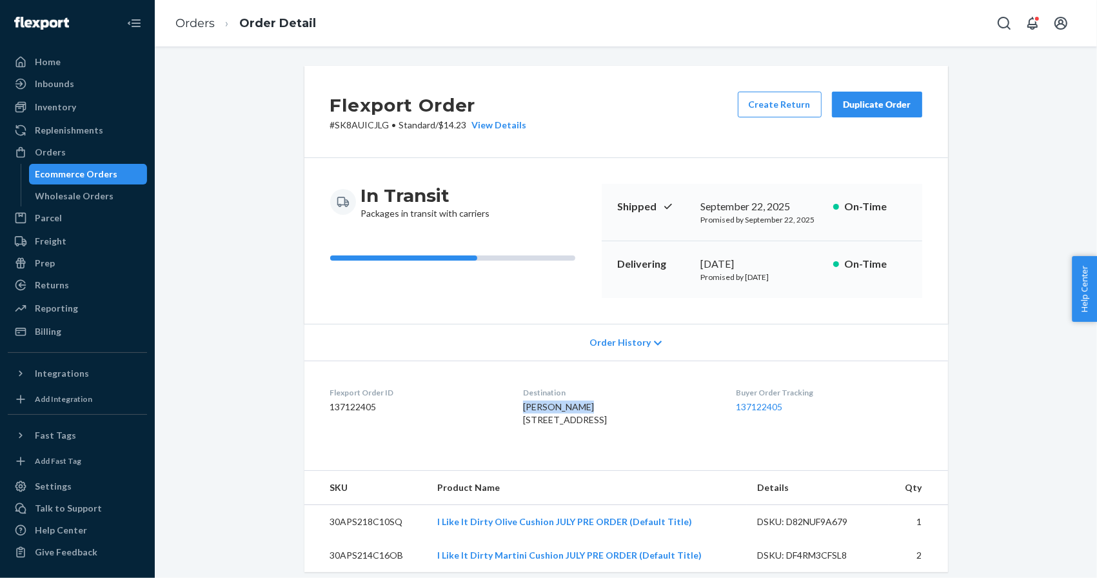
scroll to position [342, 0]
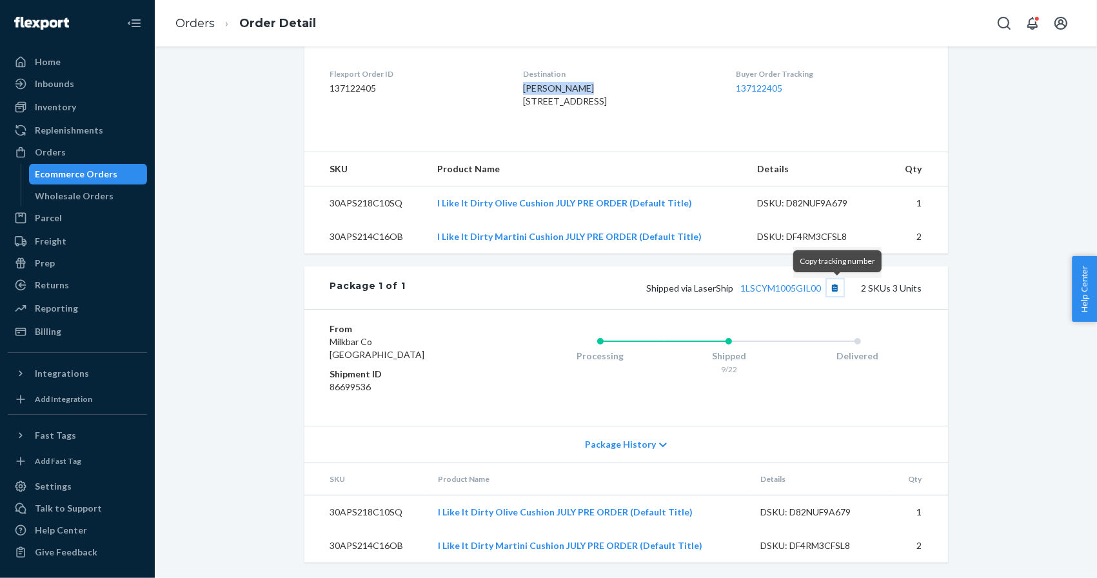
click at [839, 293] on button "Copy tracking number" at bounding box center [835, 287] width 17 height 17
